Goal: Task Accomplishment & Management: Use online tool/utility

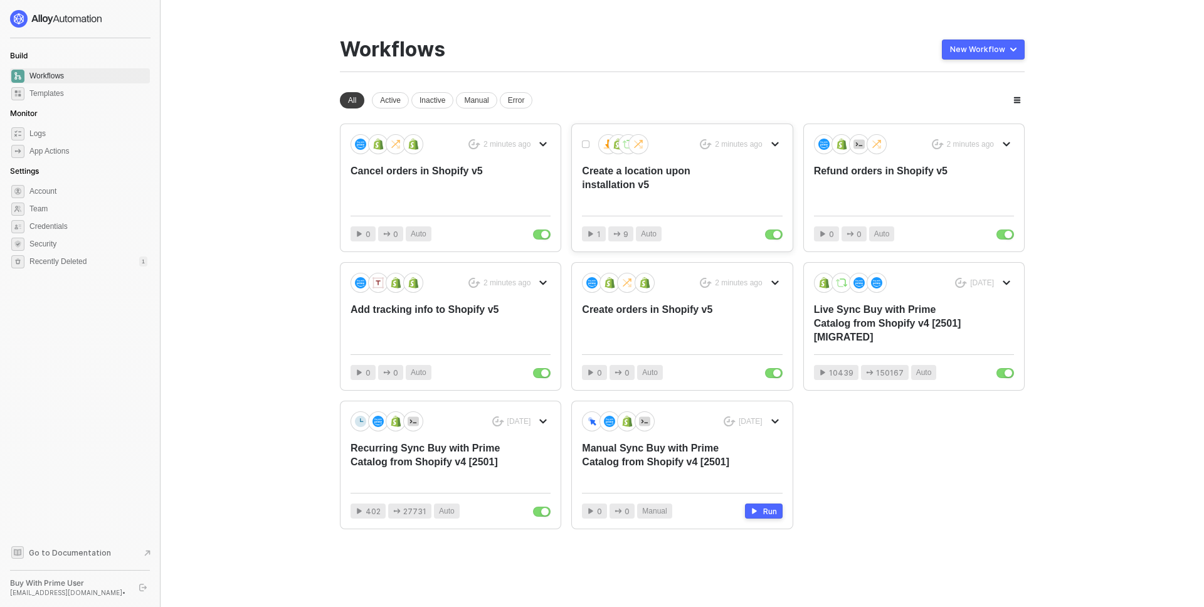
click at [650, 180] on div "Create a location upon installation v5" at bounding box center [662, 184] width 160 height 41
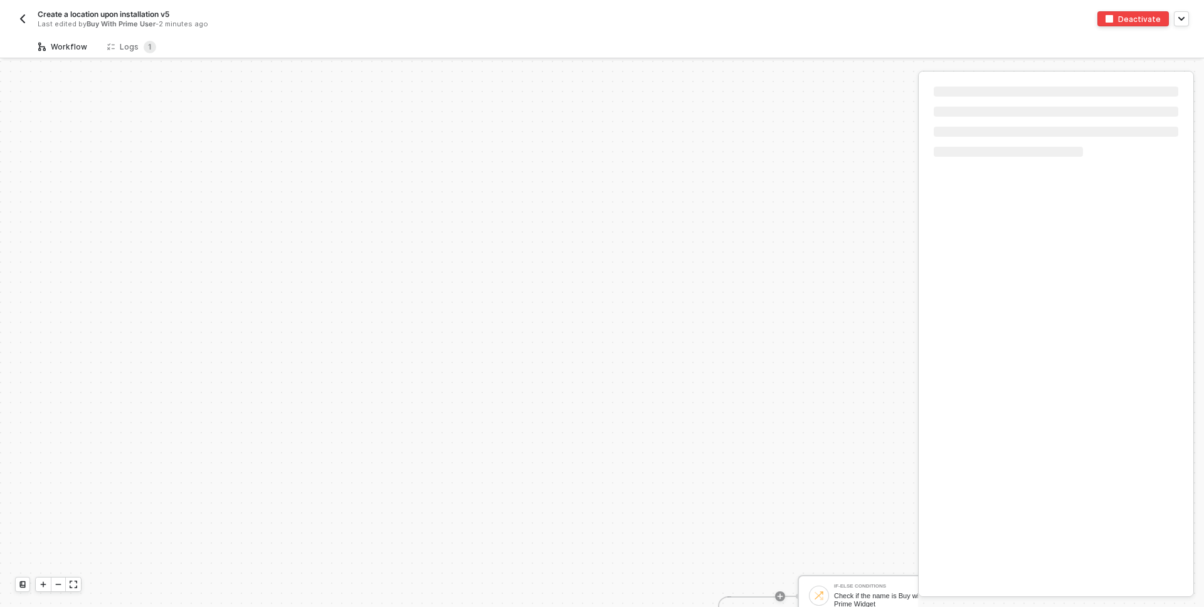
scroll to position [308, 0]
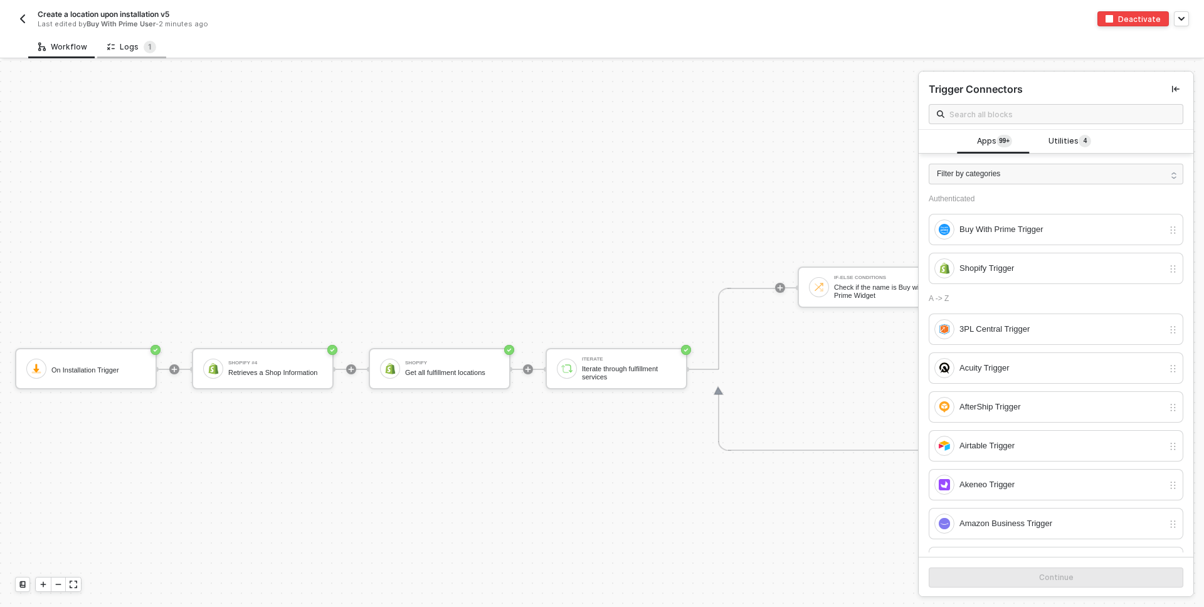
click at [124, 57] on div "Logs 1" at bounding box center [131, 46] width 69 height 23
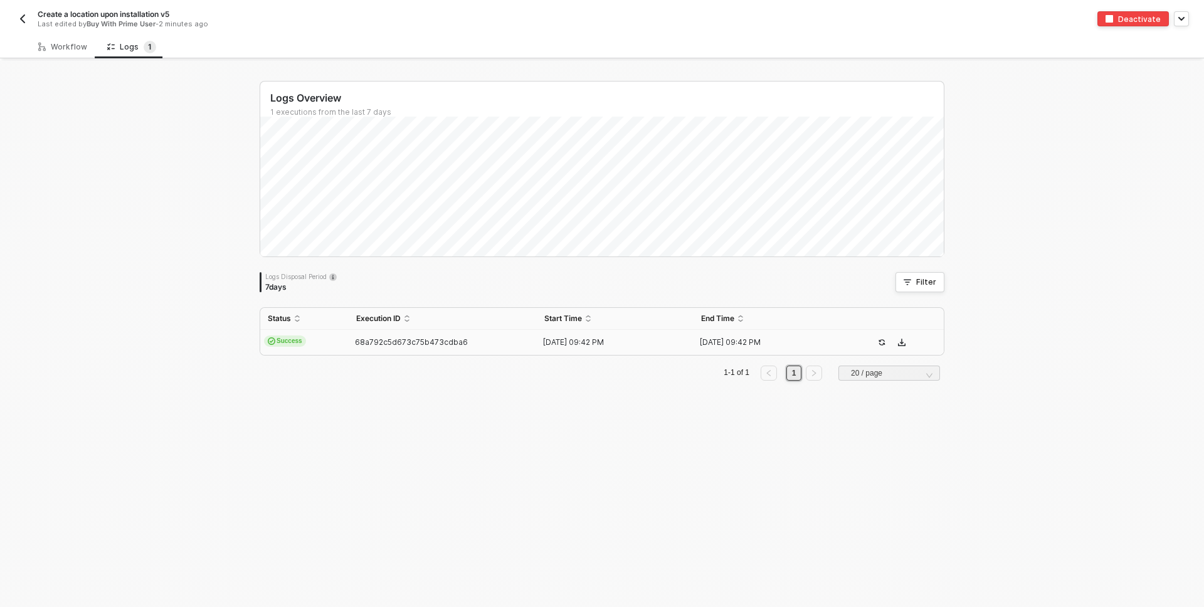
click at [318, 337] on td "Success" at bounding box center [304, 342] width 88 height 25
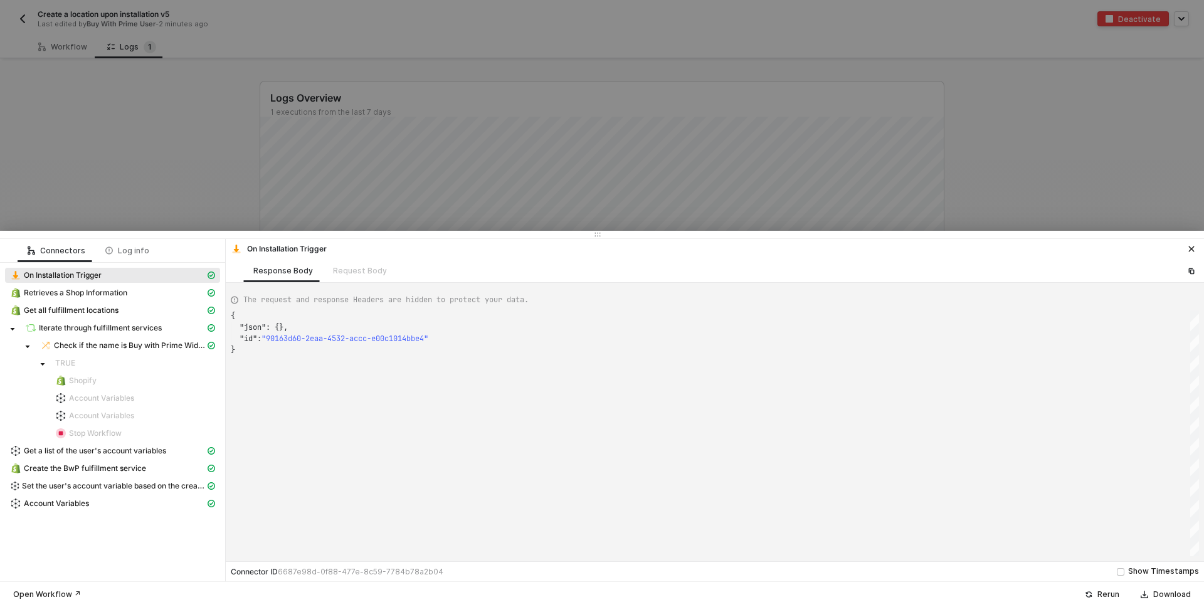
scroll to position [34, 0]
click at [111, 511] on div "Account Variables" at bounding box center [112, 505] width 215 height 18
click at [112, 505] on div "Account Variables" at bounding box center [107, 503] width 195 height 11
type textarea "{ "json": { "variables": { "v5LocationId": 65352958024, "Vitastars-v5LocationId…"
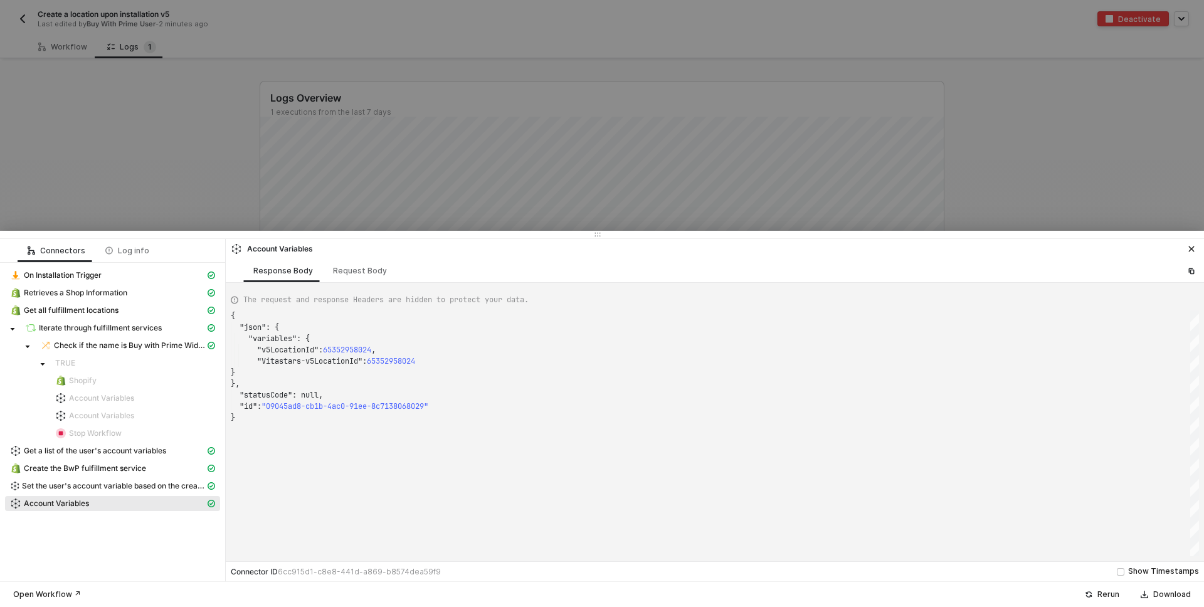
click at [48, 92] on div at bounding box center [602, 303] width 1204 height 607
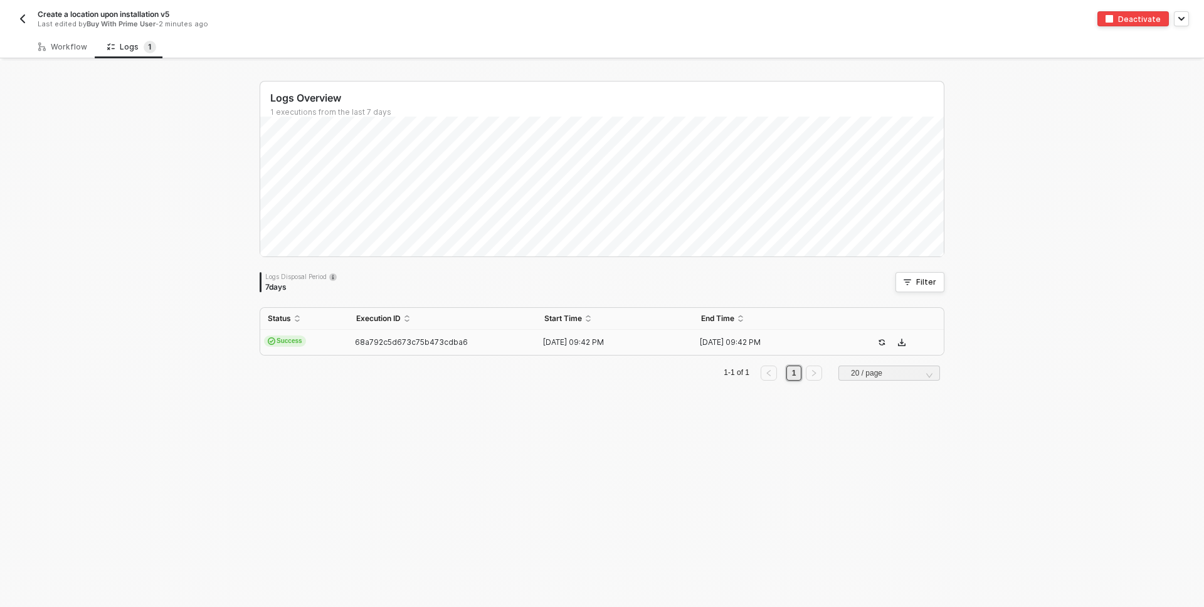
click at [24, 18] on img "button" at bounding box center [23, 19] width 10 height 10
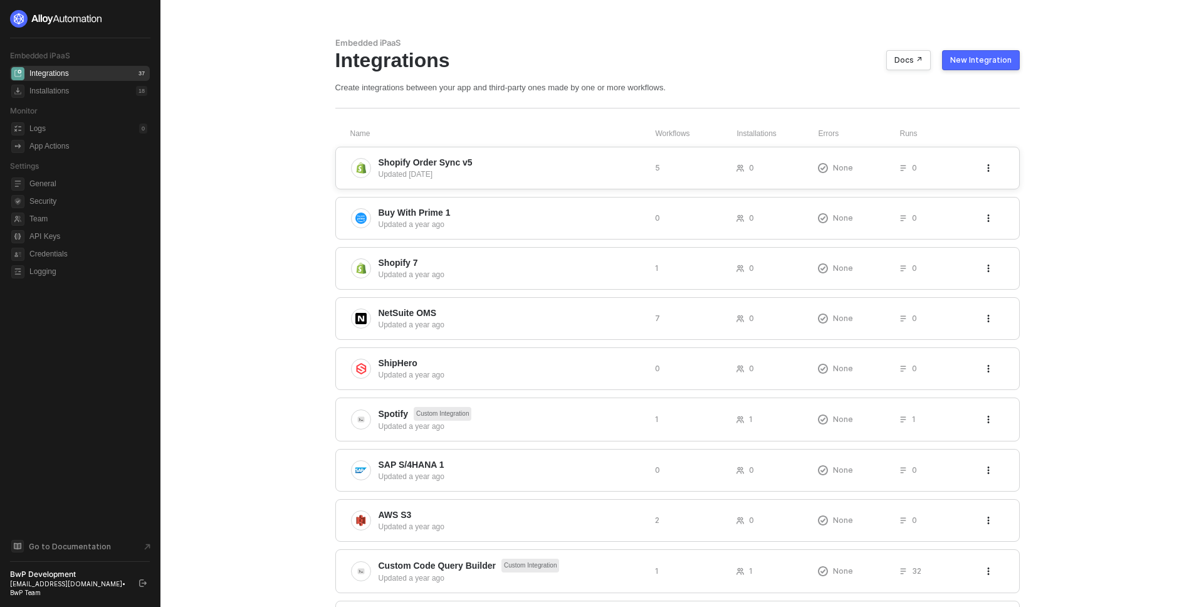
click at [495, 158] on span "Shopify Order Sync v5" at bounding box center [512, 162] width 266 height 13
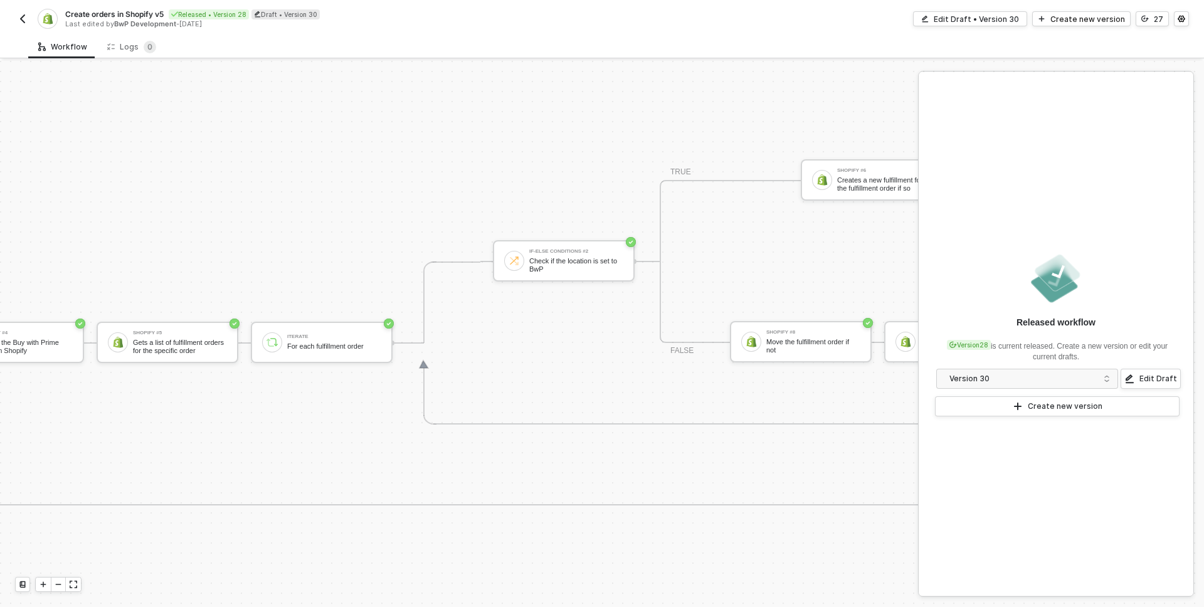
scroll to position [724, 2883]
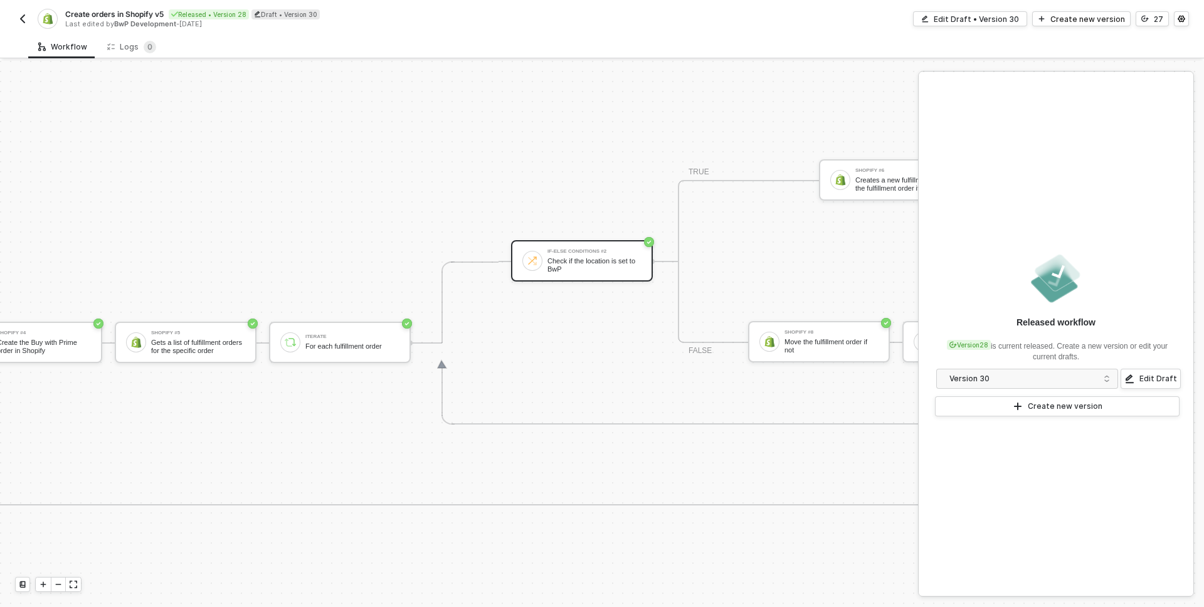
click at [556, 257] on div "Check if the location is set to BwP" at bounding box center [594, 265] width 94 height 16
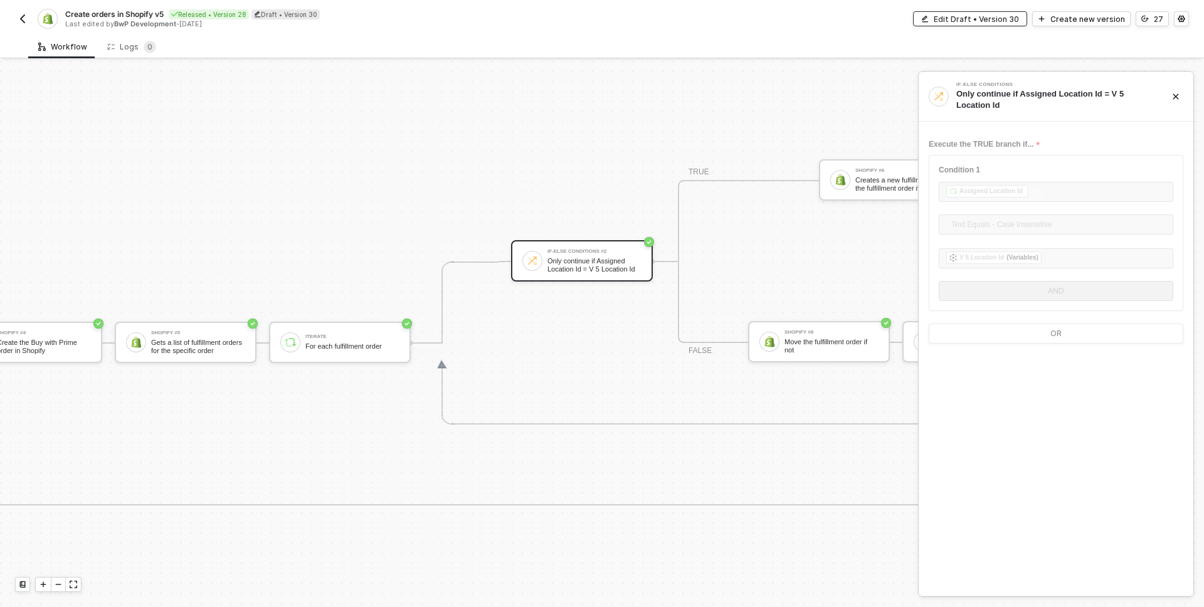
click at [989, 14] on div "Edit Draft • Version 30" at bounding box center [976, 19] width 85 height 11
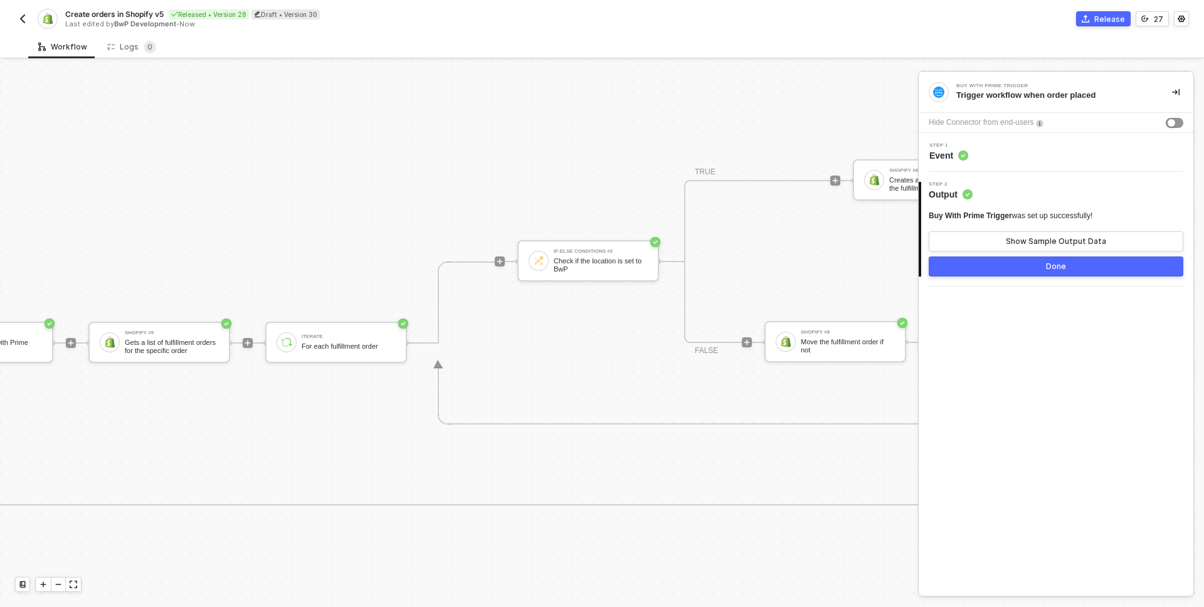
scroll to position [724, 3335]
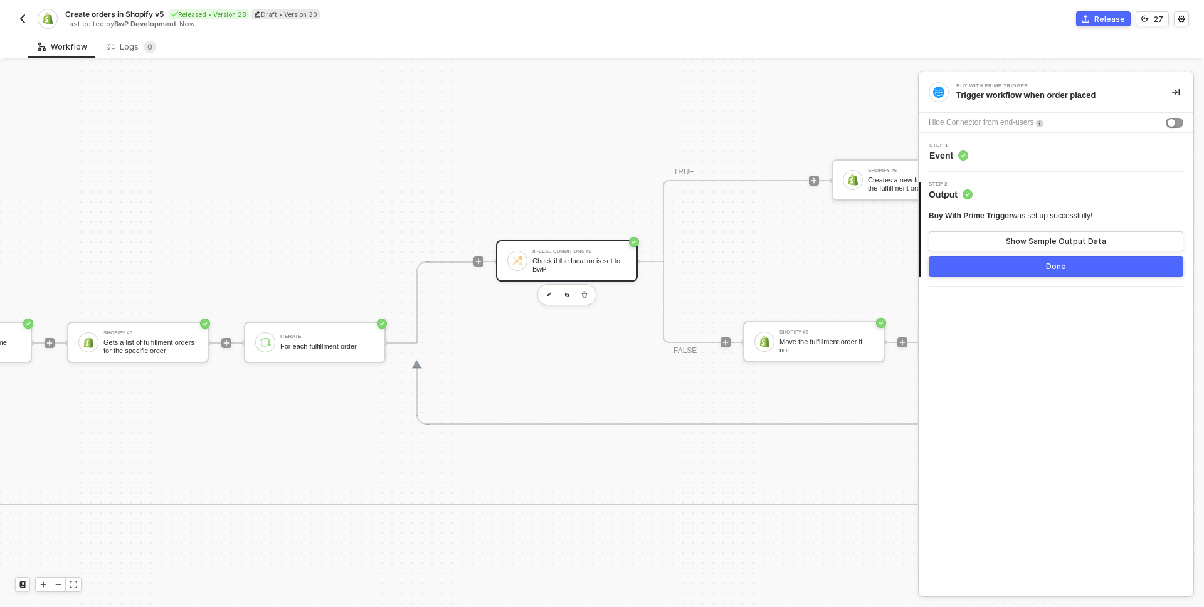
click at [584, 252] on div "If-Else Conditions #2" at bounding box center [579, 251] width 94 height 5
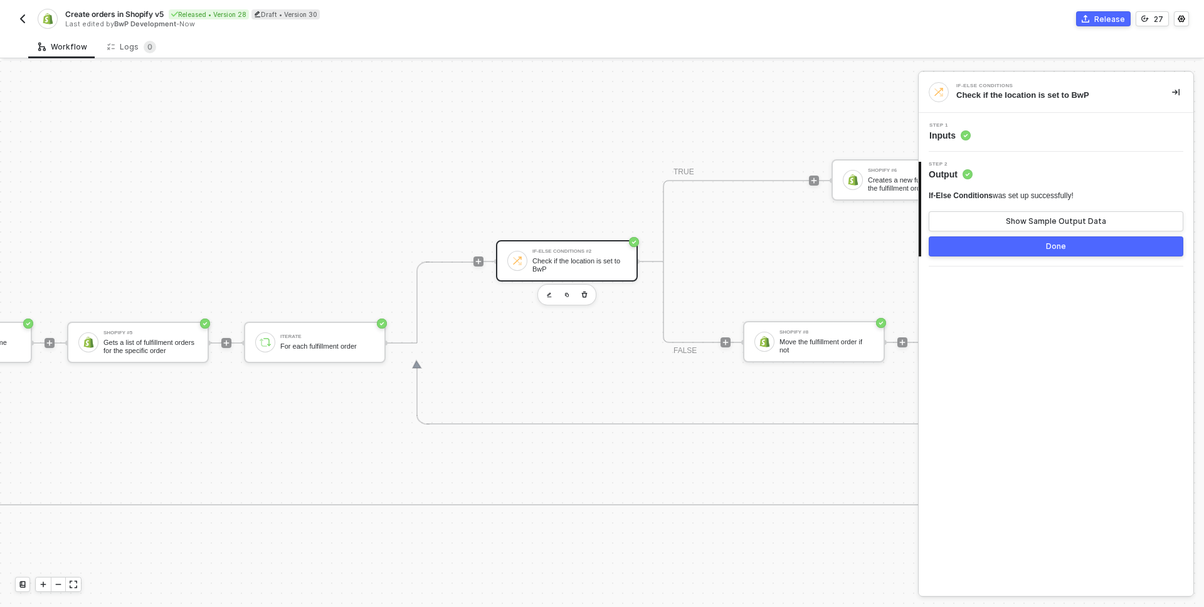
click at [999, 133] on div "Step 1 Inputs" at bounding box center [1057, 132] width 271 height 19
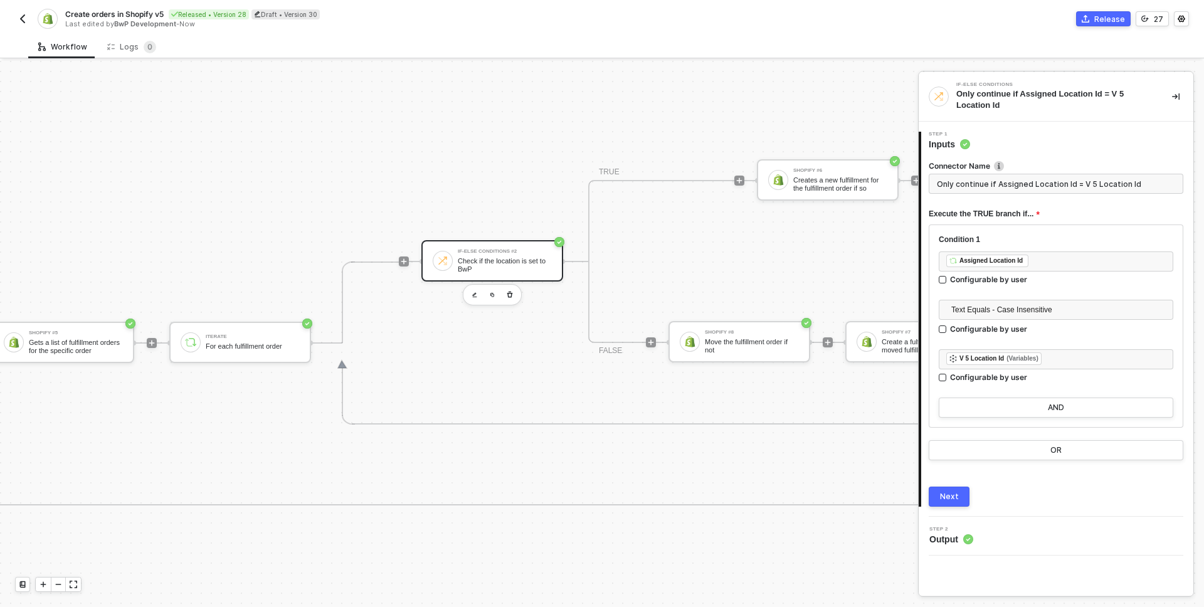
scroll to position [724, 3360]
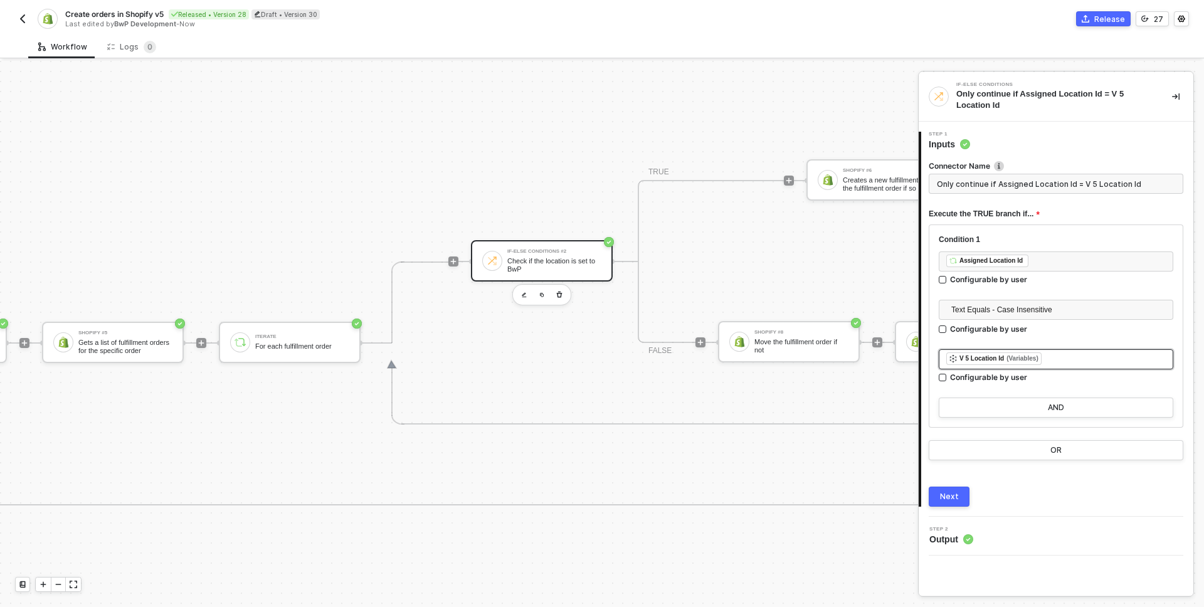
click at [1083, 357] on div "﻿ ﻿ V 5 Location Id (Variables) ﻿" at bounding box center [1055, 359] width 219 height 14
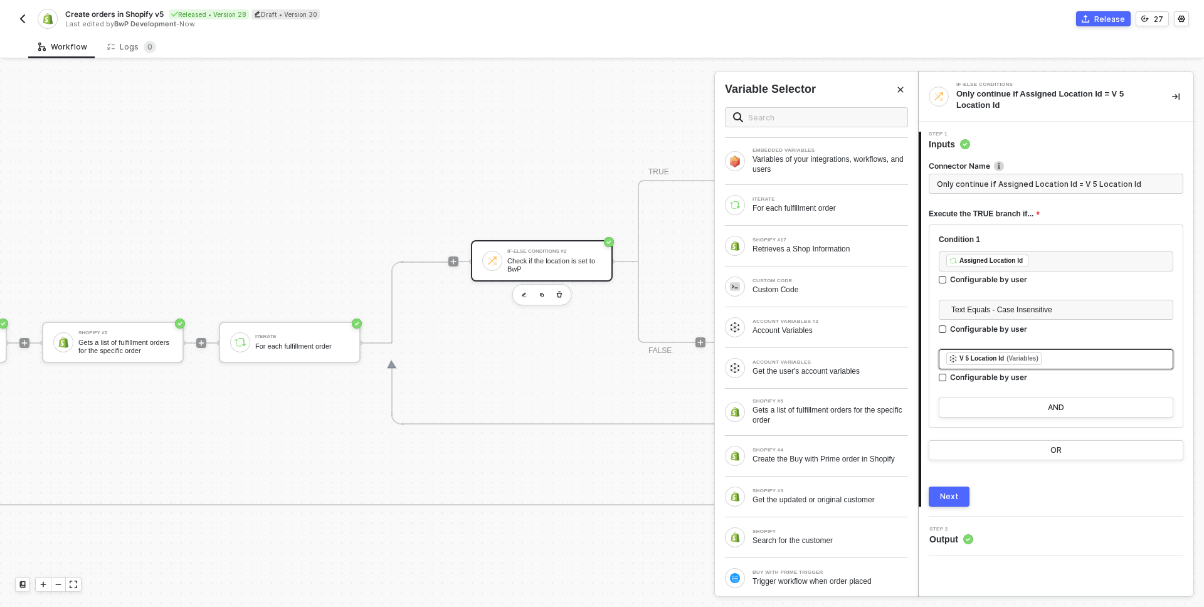
click at [1080, 360] on div "﻿ ﻿ V 5 Location Id (Variables) ﻿" at bounding box center [1055, 359] width 219 height 14
click at [799, 285] on div "Custom Code" at bounding box center [829, 290] width 155 height 10
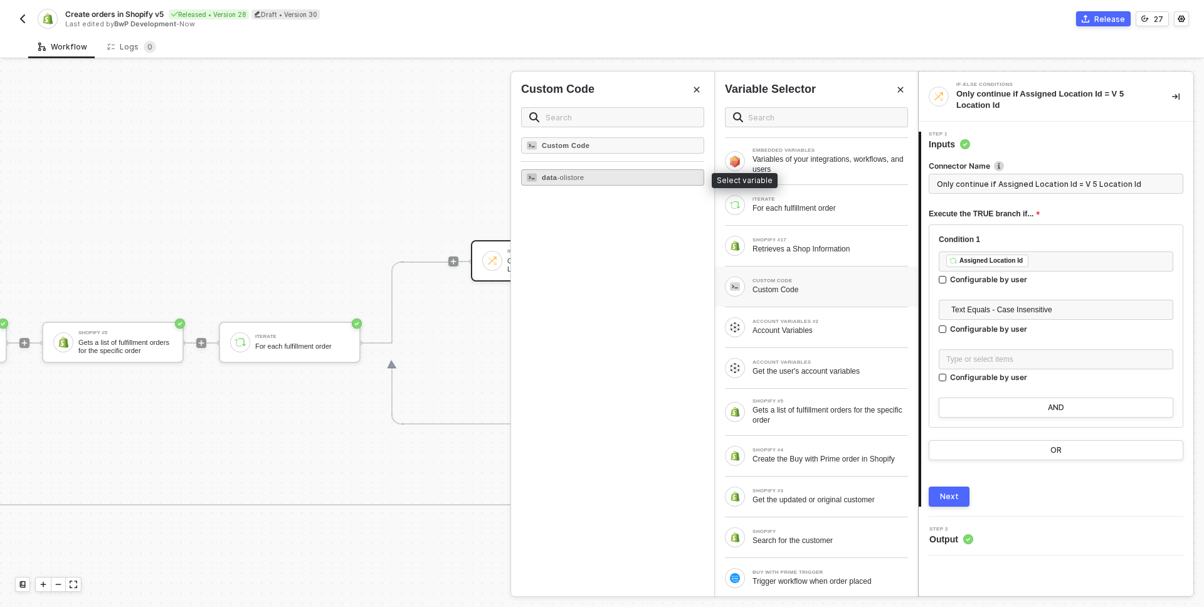
click at [554, 179] on strong "data" at bounding box center [549, 178] width 15 height 8
type input "Only continue if Assigned Location Id = Data"
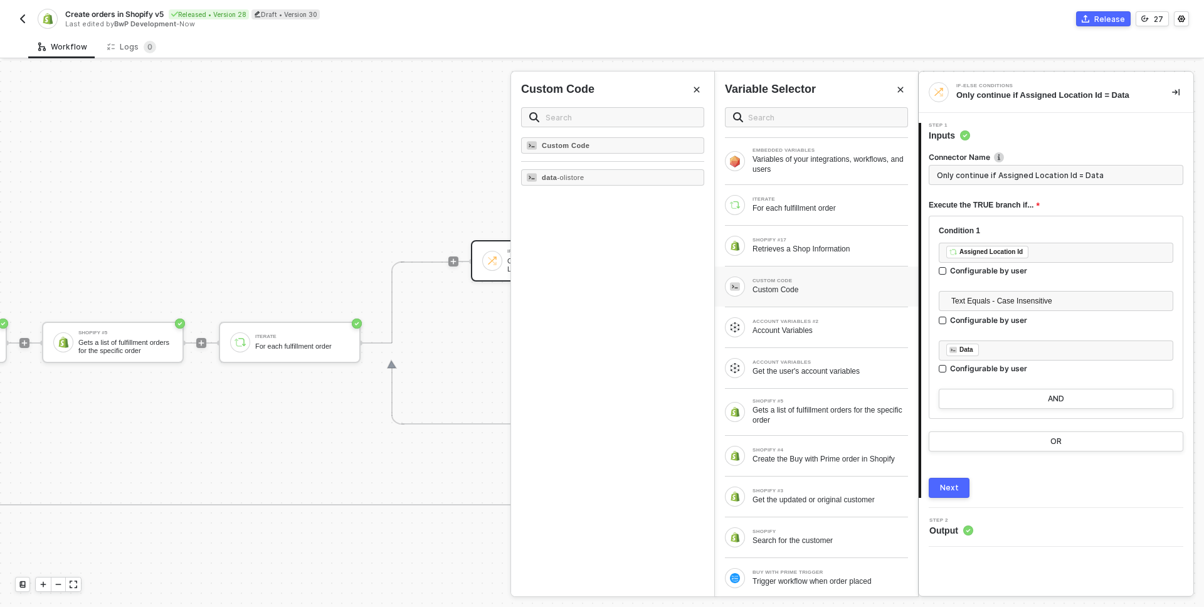
click at [958, 487] on button "Next" at bounding box center [949, 488] width 41 height 20
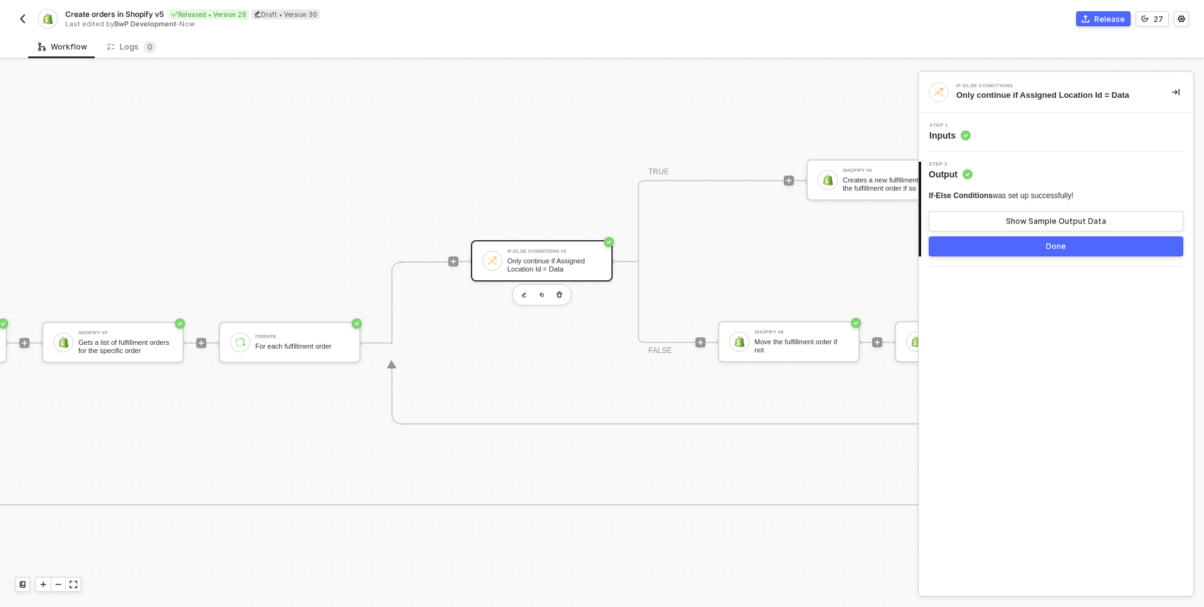
click at [1037, 251] on button "Done" at bounding box center [1056, 246] width 255 height 20
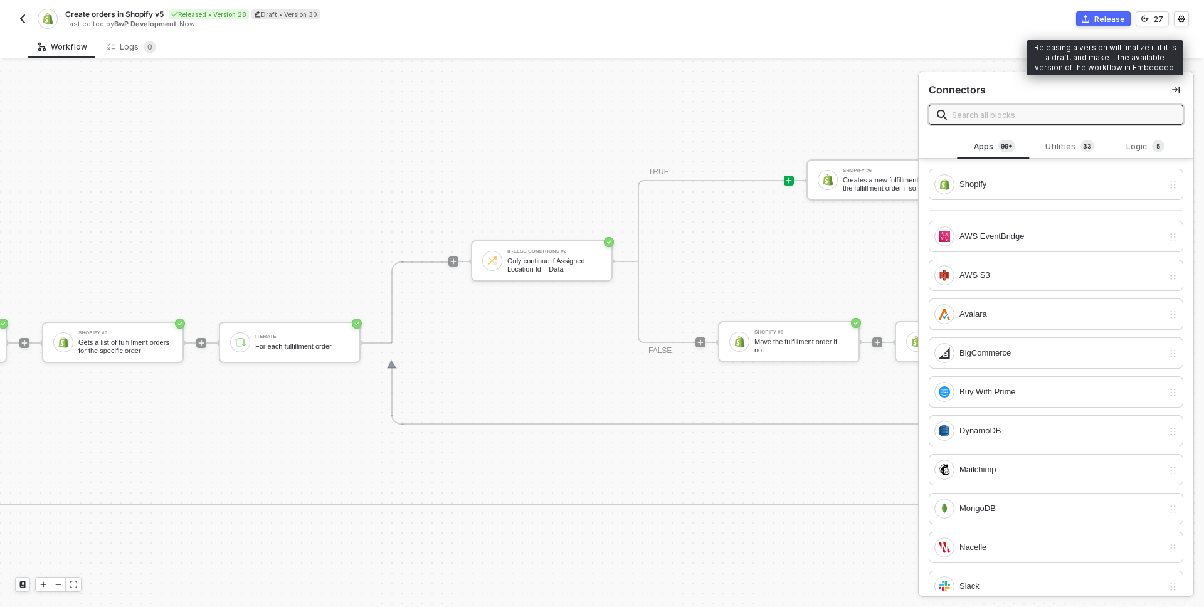
click at [1098, 14] on div "Release" at bounding box center [1109, 19] width 31 height 11
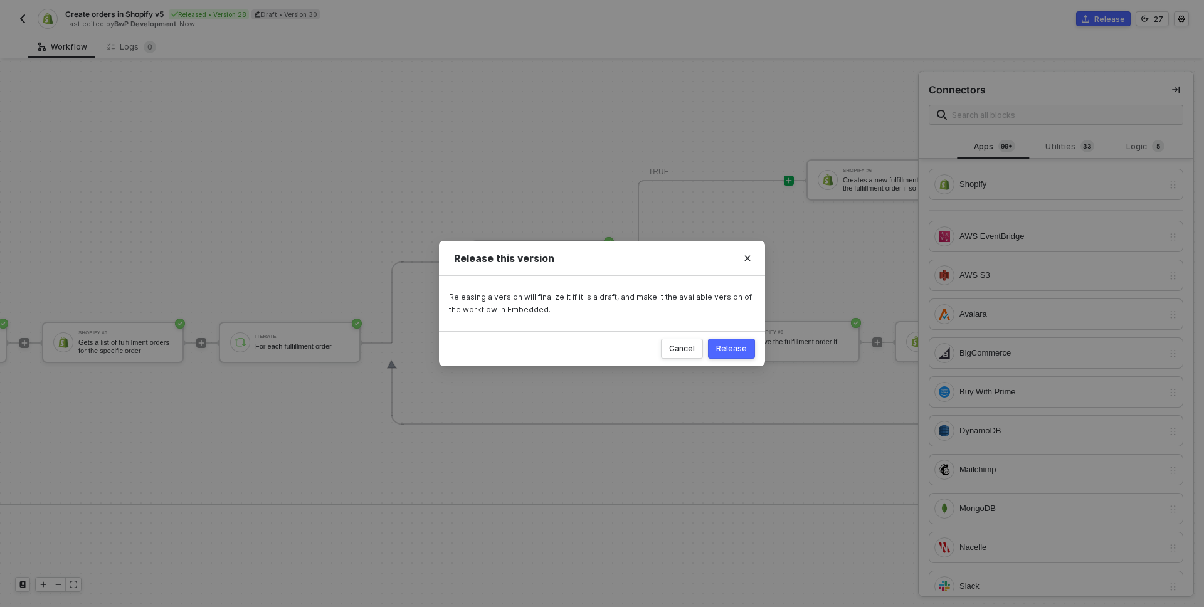
click at [730, 347] on div "Release" at bounding box center [731, 349] width 31 height 10
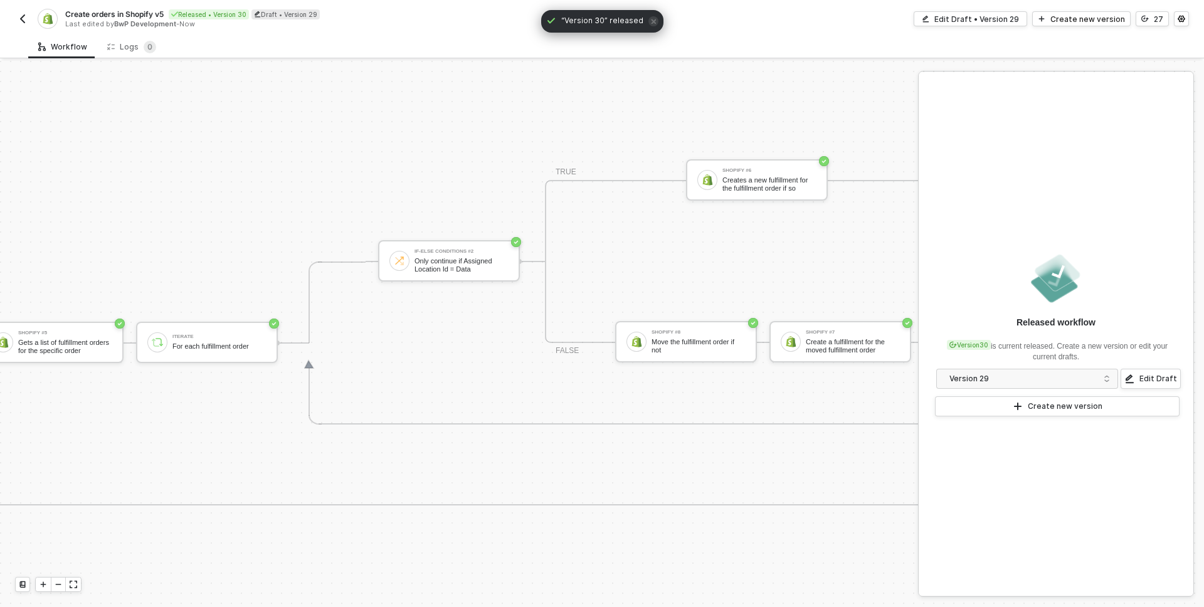
scroll to position [724, 3003]
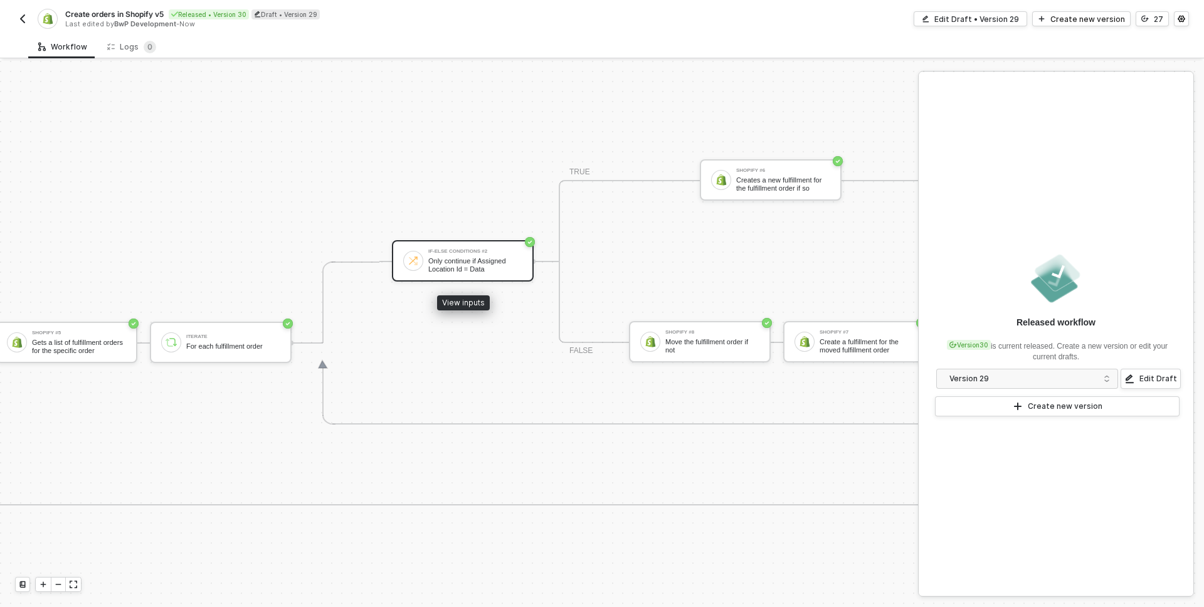
click at [479, 260] on div "Only continue if Assigned Location Id = Data" at bounding box center [475, 265] width 94 height 16
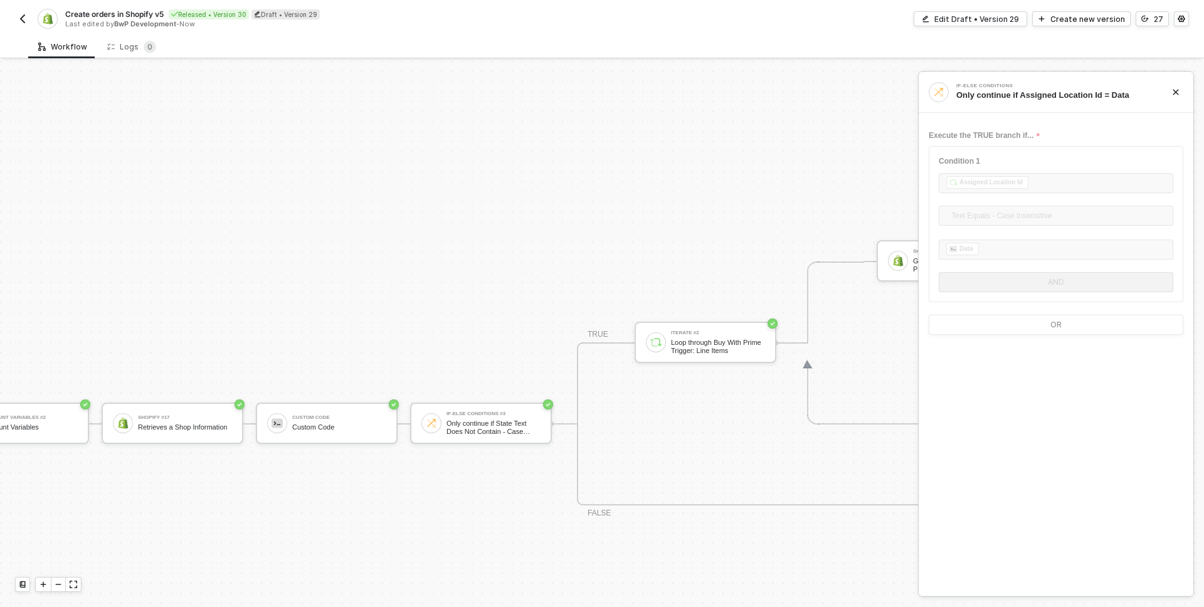
scroll to position [724, 93]
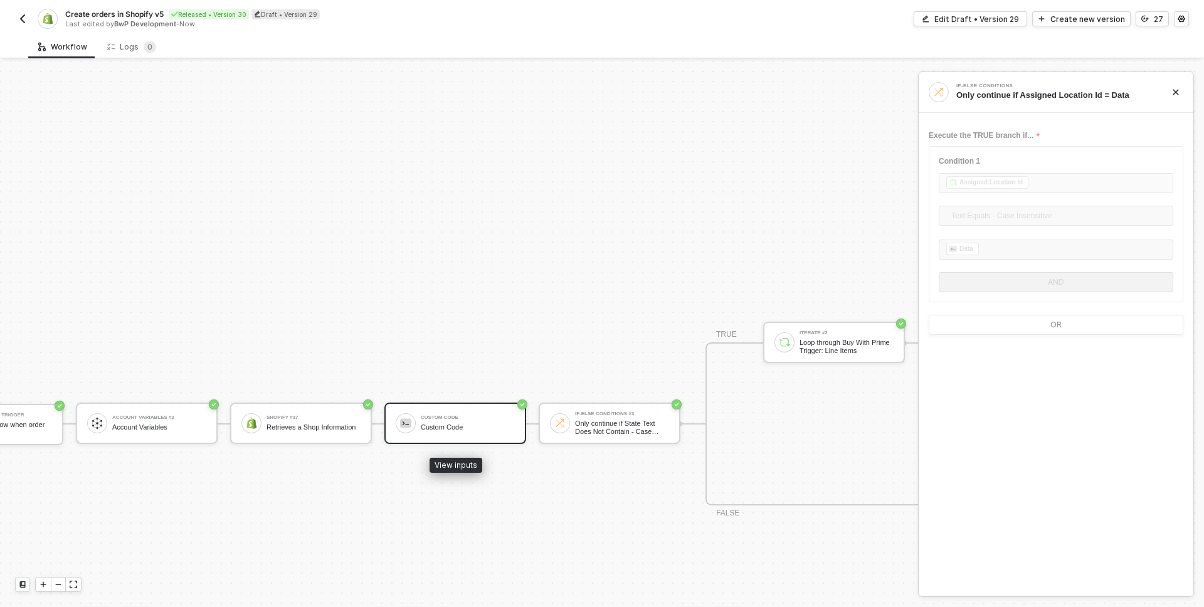
click at [449, 422] on div "Custom Code Custom Code" at bounding box center [468, 423] width 94 height 24
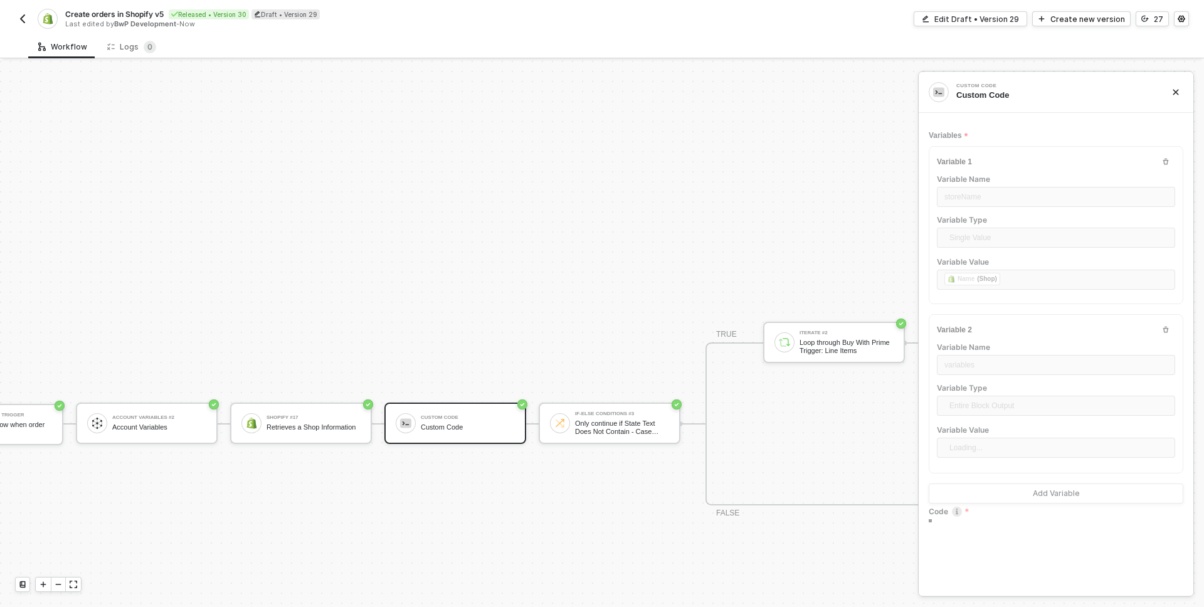
type textarea "const storeName = inputData.storeName; const variables = inputData.variables; t…"
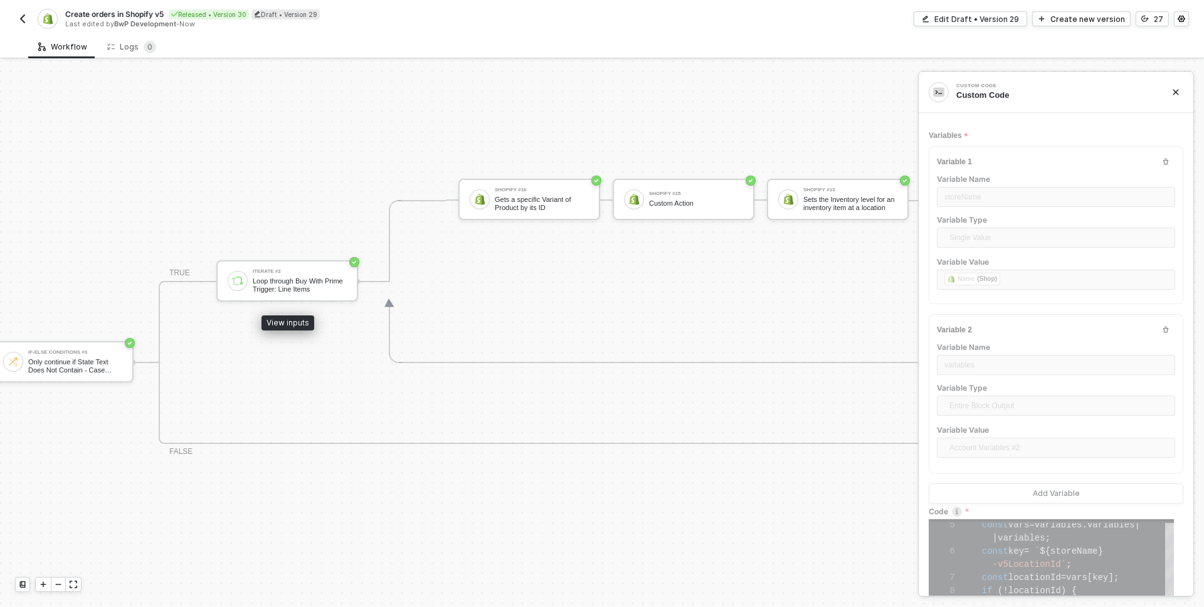
scroll to position [786, 645]
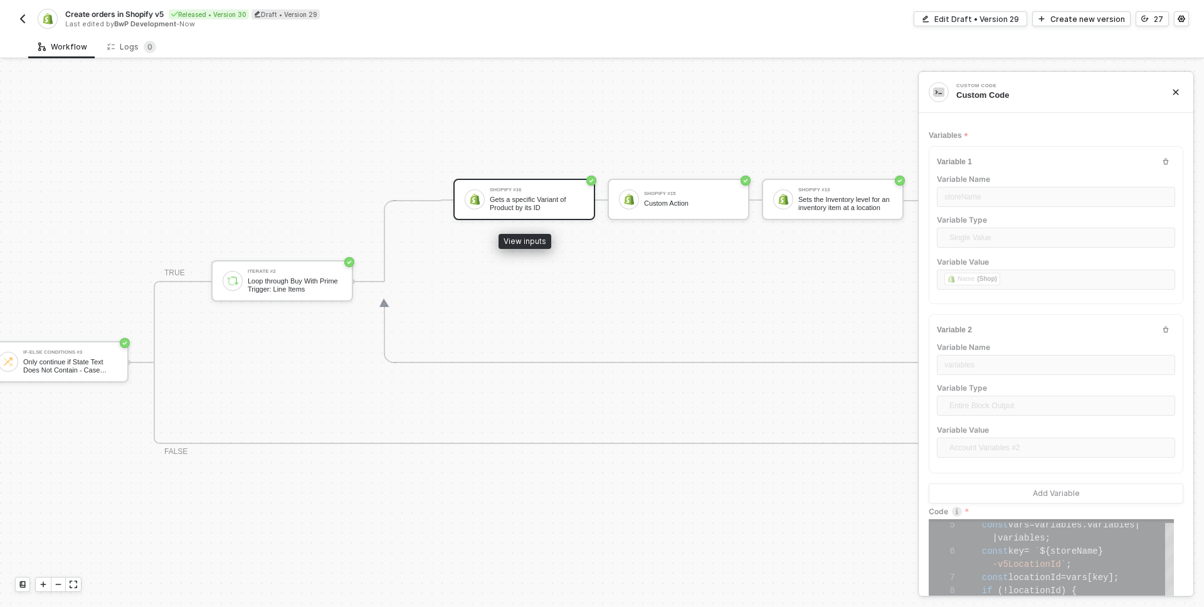
click at [534, 187] on div "Shopify #16" at bounding box center [537, 189] width 94 height 5
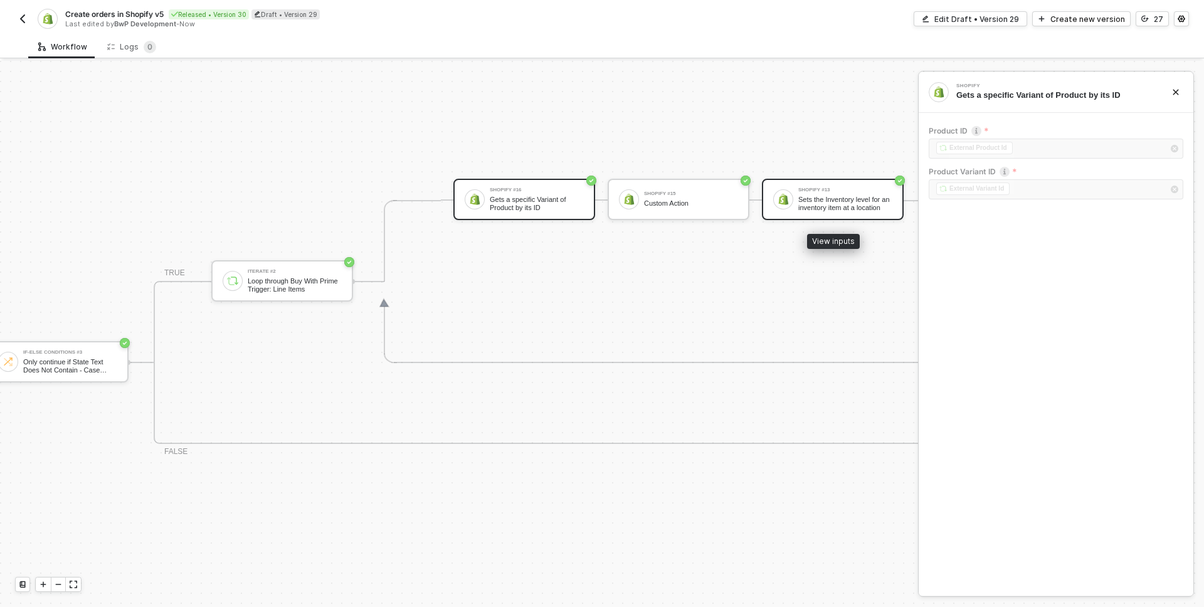
click at [838, 196] on div "Sets the Inventory level for an inventory item at a location" at bounding box center [845, 204] width 94 height 16
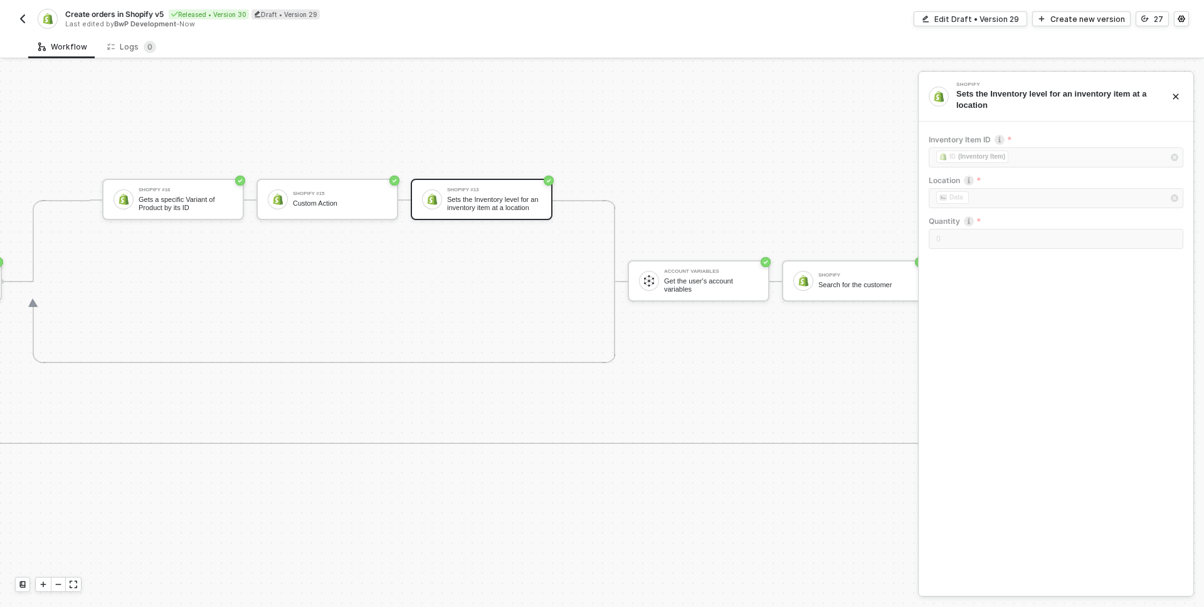
scroll to position [786, 394]
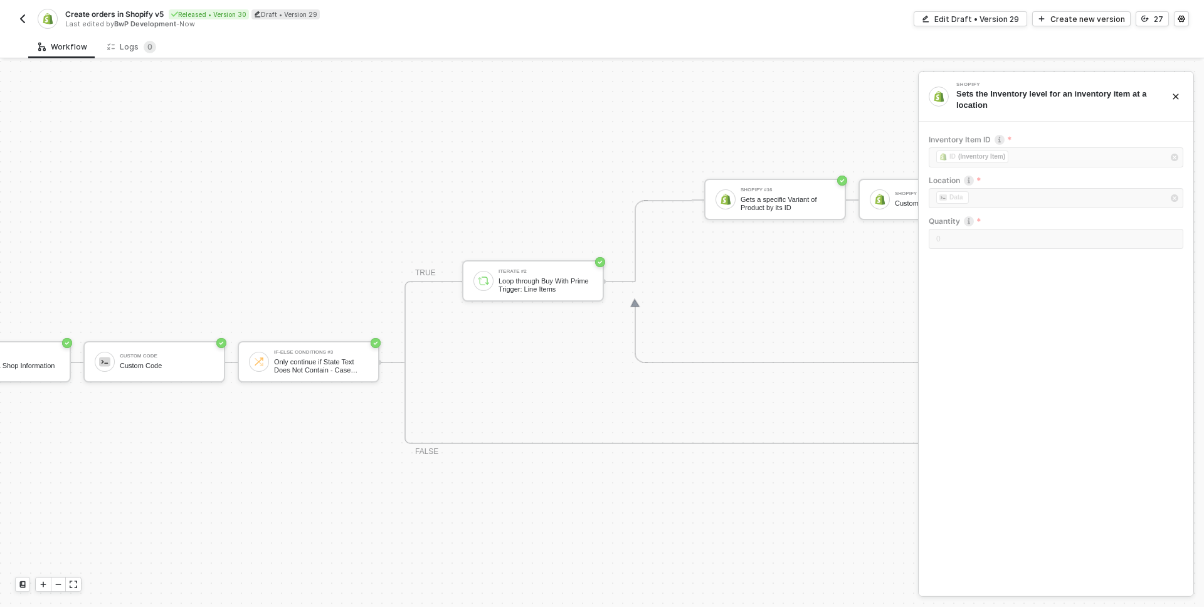
click at [139, 12] on span "Create orders in Shopify v5" at bounding box center [114, 14] width 98 height 11
click at [140, 14] on input "Create orders in Shopify v5" at bounding box center [171, 14] width 213 height 15
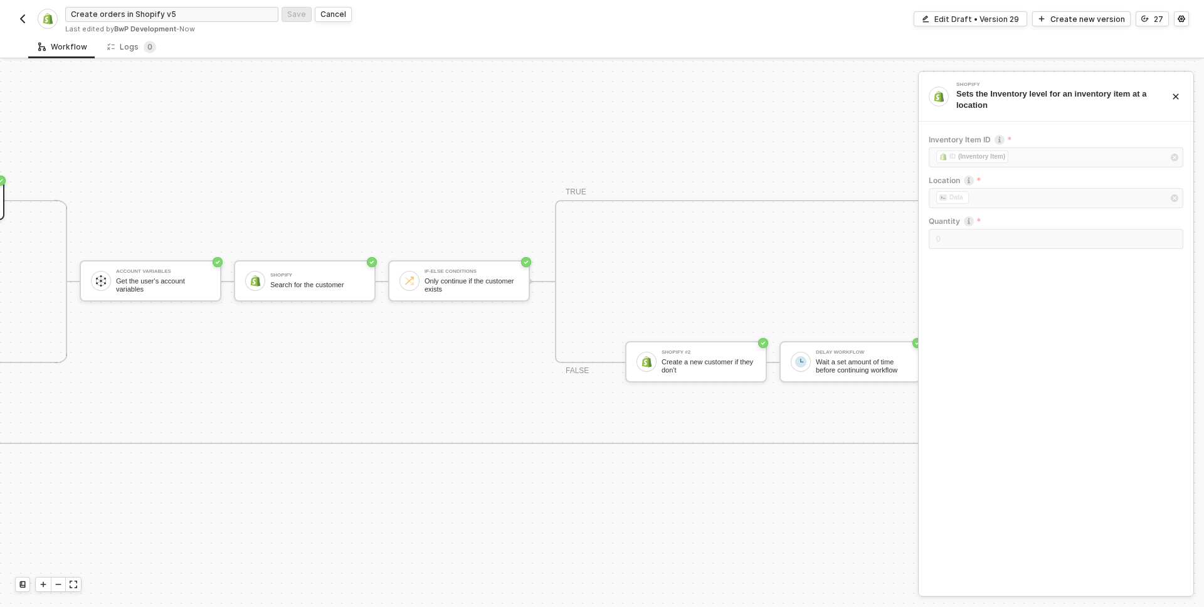
scroll to position [786, 1655]
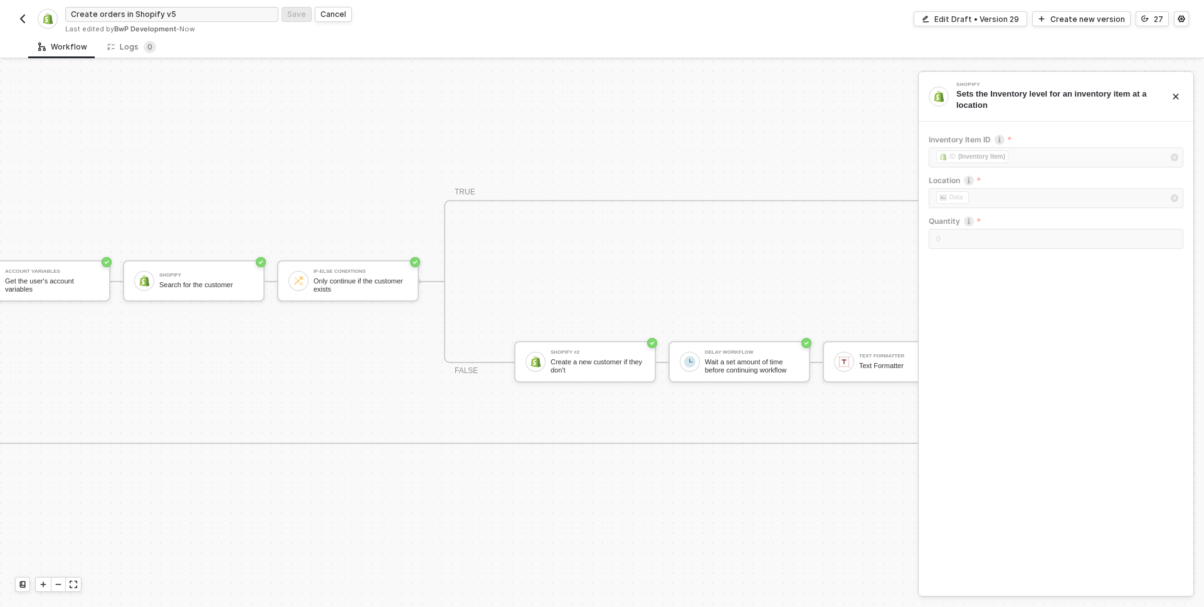
click at [16, 21] on button "button" at bounding box center [22, 18] width 15 height 15
